Goal: Information Seeking & Learning: Find specific fact

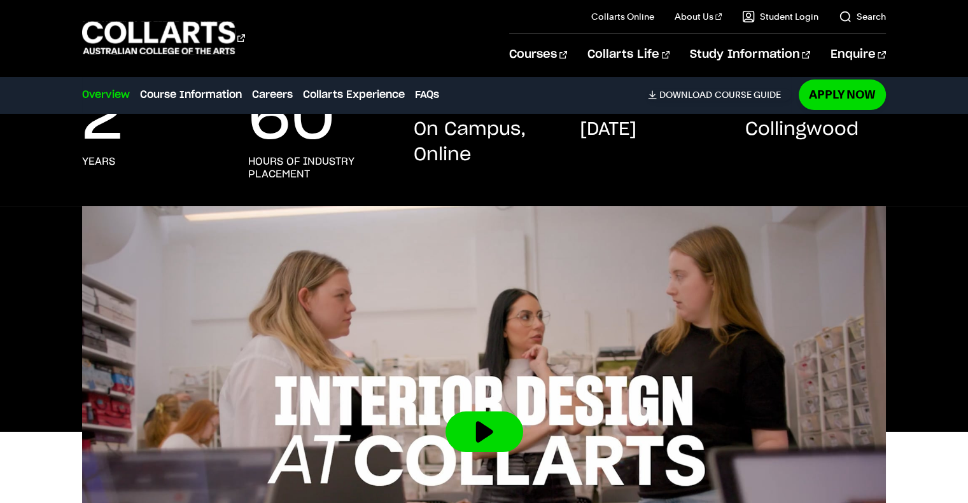
scroll to position [254, 0]
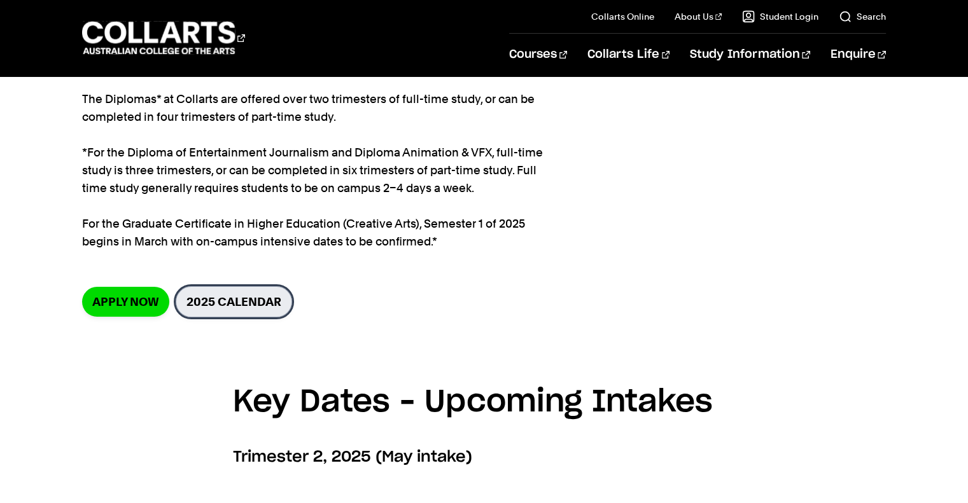
click at [232, 298] on link "2025 Calendar" at bounding box center [234, 301] width 116 height 31
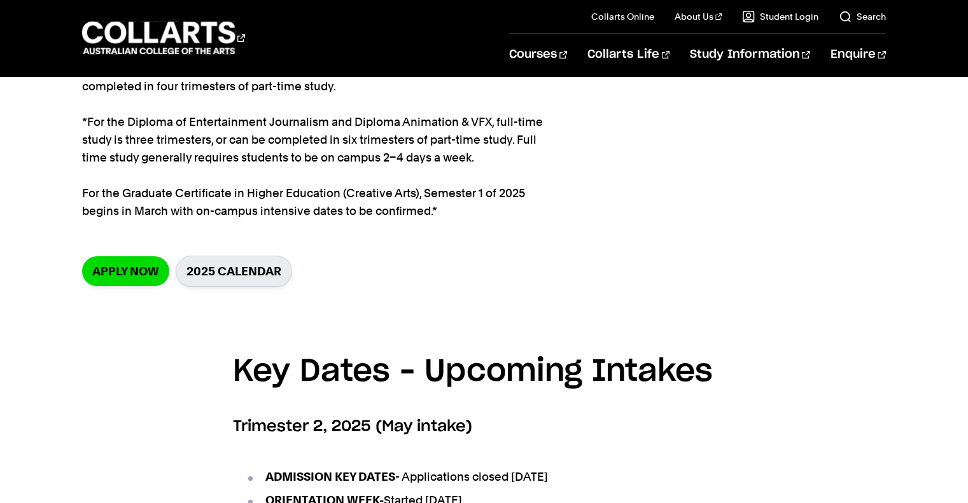
scroll to position [208, 0]
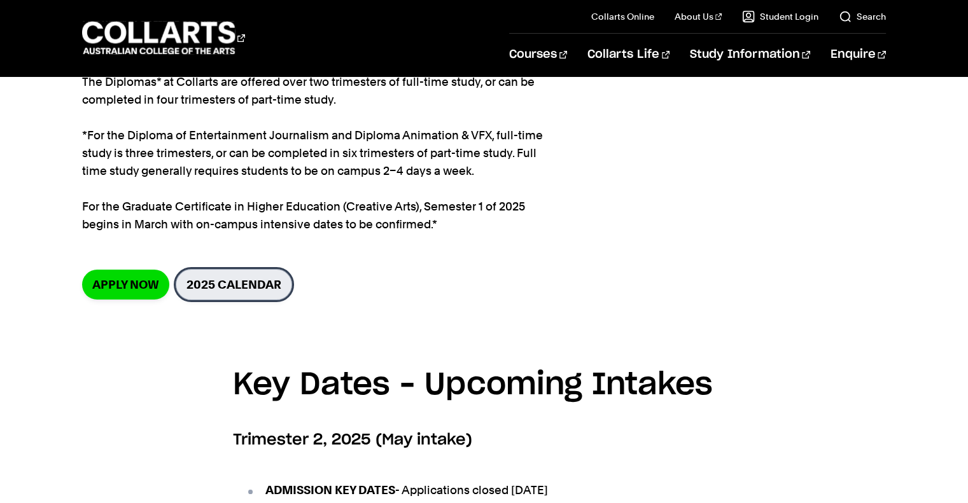
drag, startPoint x: 200, startPoint y: 286, endPoint x: 203, endPoint y: 292, distance: 6.6
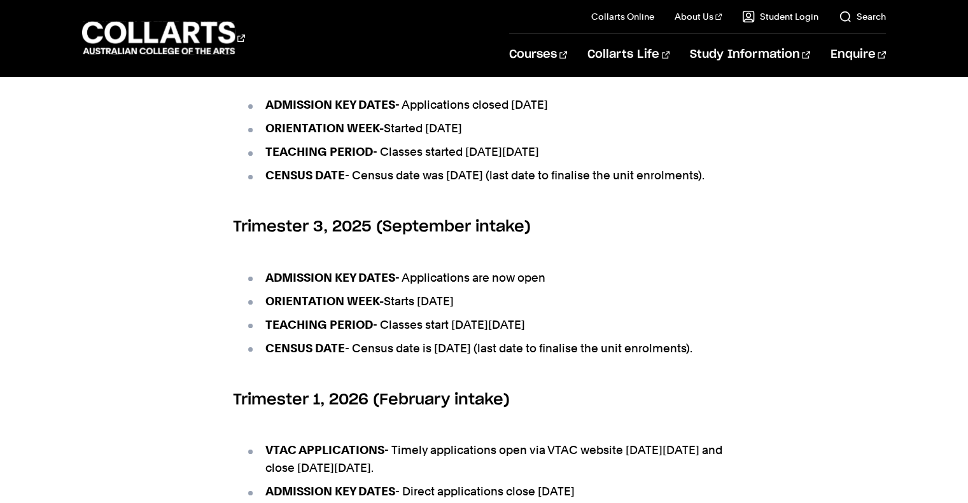
scroll to position [908, 0]
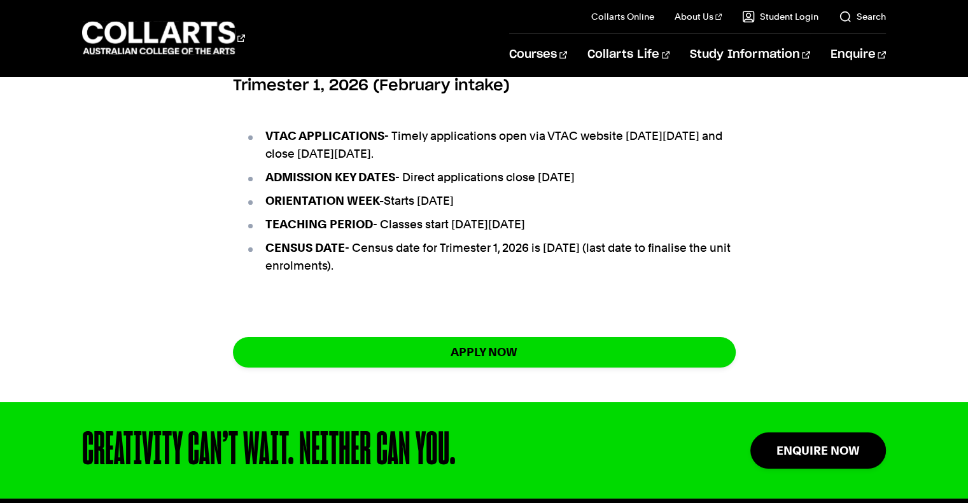
drag, startPoint x: 326, startPoint y: 263, endPoint x: 412, endPoint y: 300, distance: 93.7
click at [412, 291] on ul "VTAC APPLICATIONS - Timely applications open via VTAC website [DATE][DATE] and …" at bounding box center [484, 200] width 503 height 179
click at [443, 275] on li "CENSUS DATE - Census date for Trimester 1, 2026 is [DATE] (last date to finalis…" at bounding box center [491, 257] width 490 height 36
drag, startPoint x: 520, startPoint y: 260, endPoint x: 536, endPoint y: 258, distance: 15.5
click at [536, 233] on li "TEACHING PERIOD - Classes start [DATE][DATE]" at bounding box center [491, 225] width 490 height 18
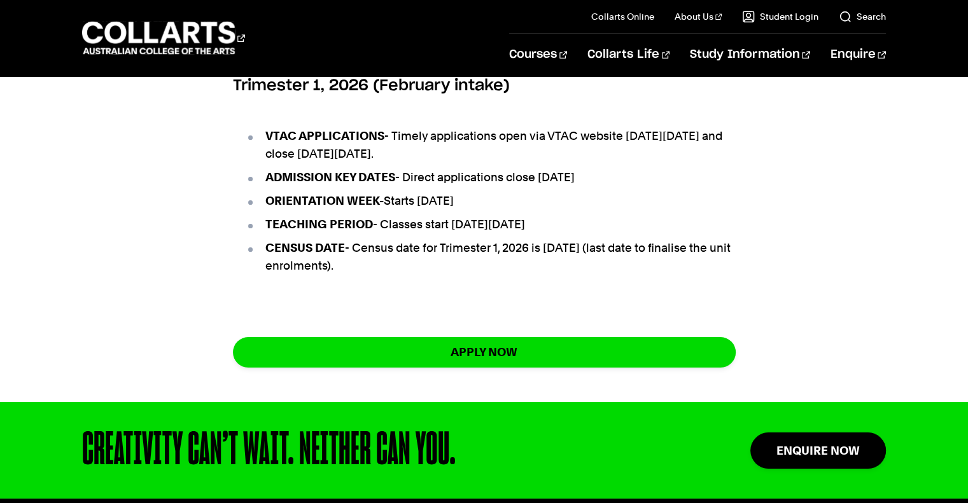
click at [583, 233] on li "TEACHING PERIOD - Classes start [DATE][DATE]" at bounding box center [491, 225] width 490 height 18
drag, startPoint x: 512, startPoint y: 264, endPoint x: 533, endPoint y: 265, distance: 21.0
click at [533, 233] on li "TEACHING PERIOD - Classes start [DATE][DATE]" at bounding box center [491, 225] width 490 height 18
click at [557, 233] on li "TEACHING PERIOD - Classes start [DATE][DATE]" at bounding box center [491, 225] width 490 height 18
